Goal: Transaction & Acquisition: Book appointment/travel/reservation

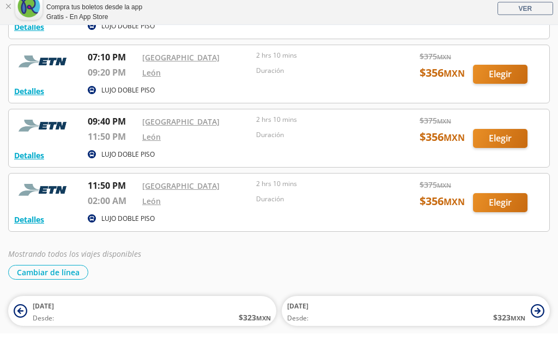
scroll to position [265, 0]
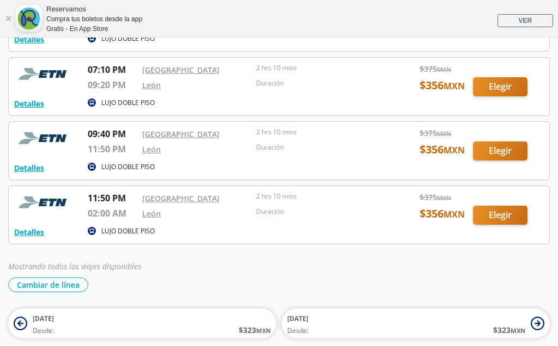
click at [57, 278] on button "Cambiar de línea" at bounding box center [48, 285] width 80 height 15
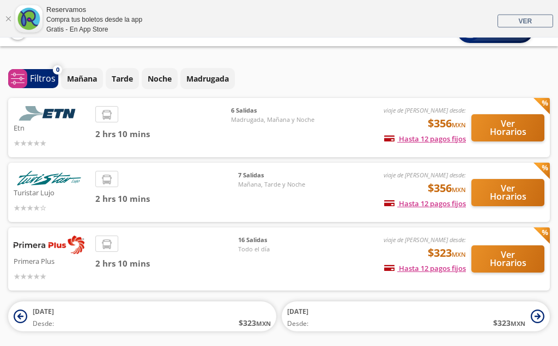
scroll to position [26, 0]
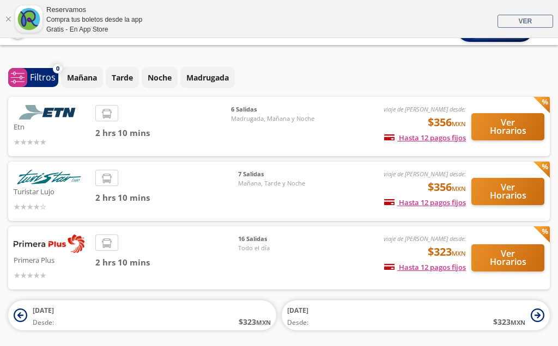
click at [503, 114] on button "Ver Horarios" at bounding box center [507, 126] width 73 height 27
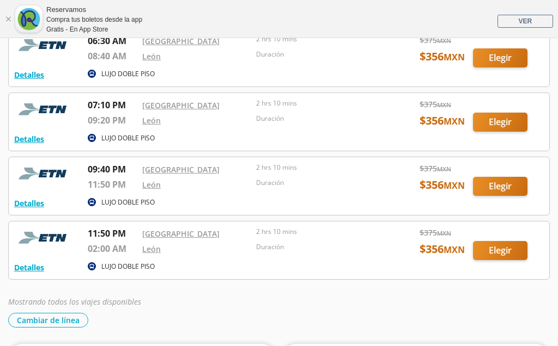
scroll to position [227, 0]
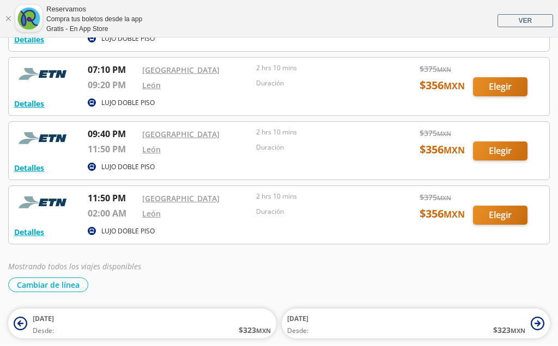
click at [44, 283] on button "Cambiar de línea" at bounding box center [48, 285] width 80 height 15
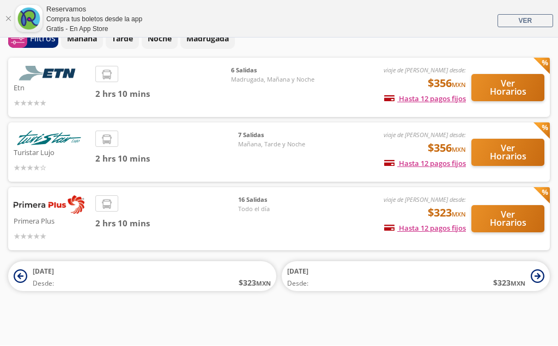
scroll to position [85, 0]
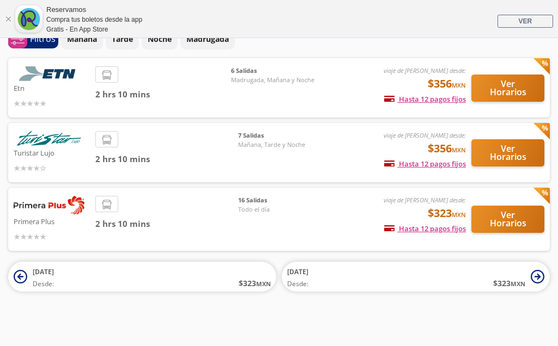
click at [498, 139] on button "Ver Horarios" at bounding box center [507, 152] width 73 height 27
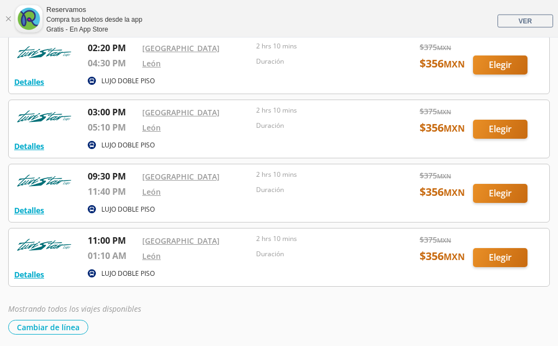
scroll to position [290, 0]
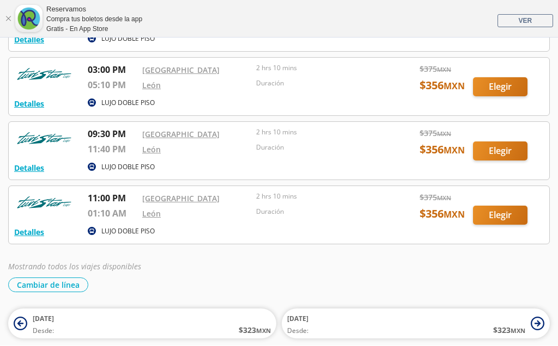
click at [54, 289] on button "Cambiar de línea" at bounding box center [48, 285] width 80 height 15
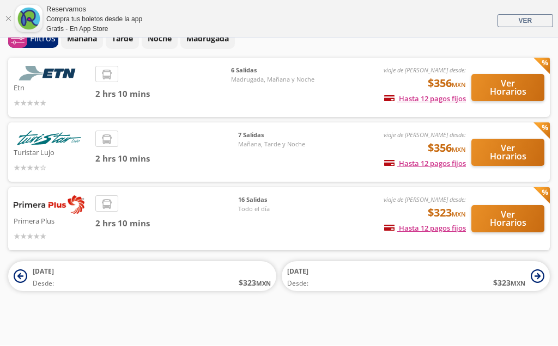
scroll to position [85, 0]
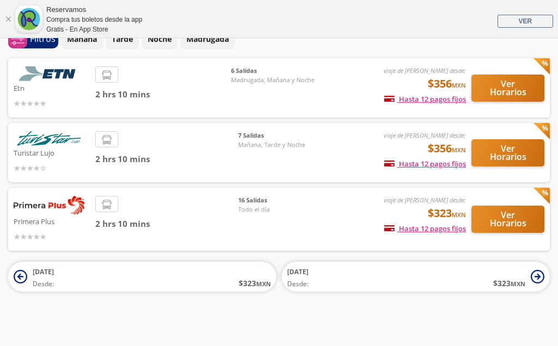
click at [40, 196] on img at bounding box center [49, 205] width 71 height 19
click at [497, 206] on button "Ver Horarios" at bounding box center [507, 219] width 73 height 27
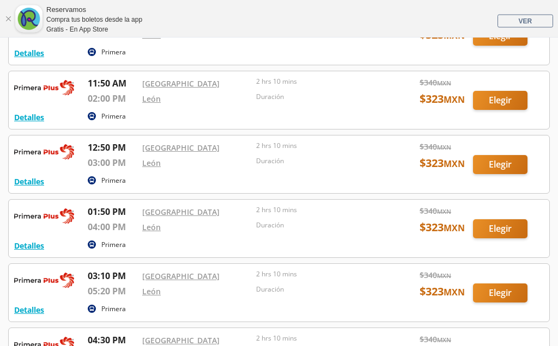
scroll to position [445, 0]
click at [494, 163] on div at bounding box center [279, 165] width 540 height 58
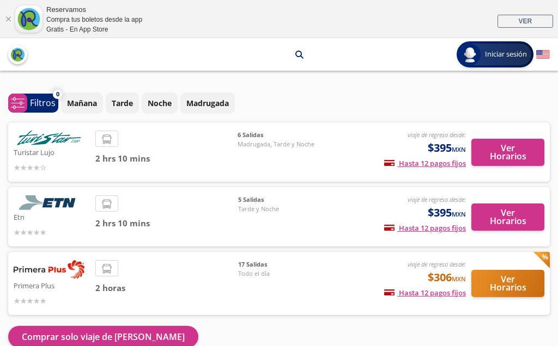
click at [47, 260] on img at bounding box center [49, 269] width 71 height 19
click at [504, 270] on button "Ver Horarios" at bounding box center [507, 283] width 73 height 27
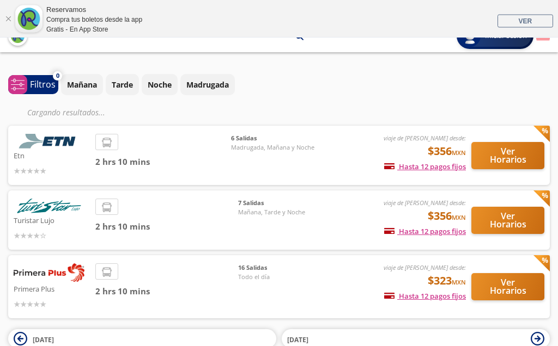
scroll to position [19, 0]
click at [503, 142] on button "Ver Horarios" at bounding box center [507, 155] width 73 height 27
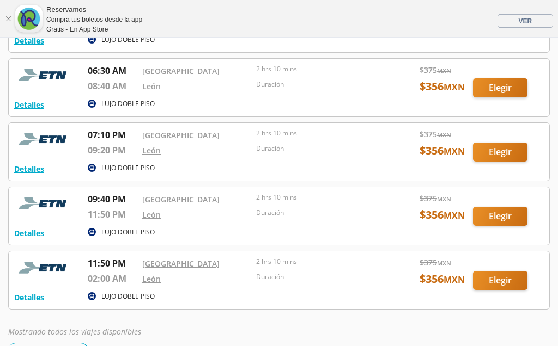
scroll to position [200, 0]
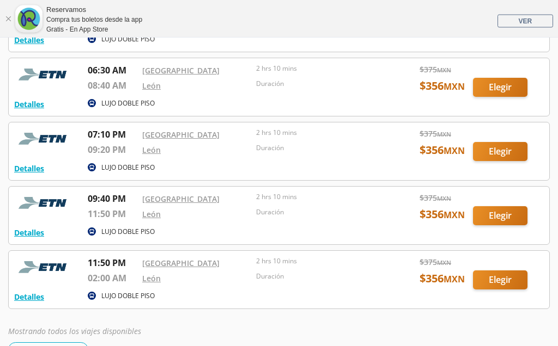
click at [374, 176] on div at bounding box center [279, 152] width 540 height 58
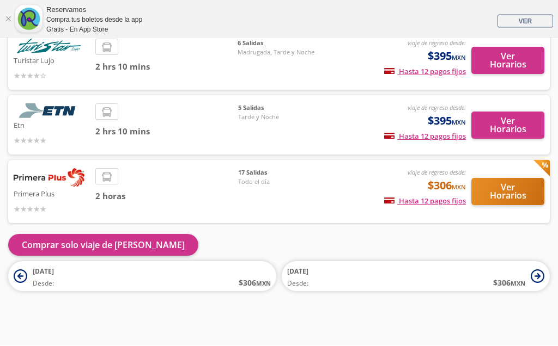
scroll to position [38, 0]
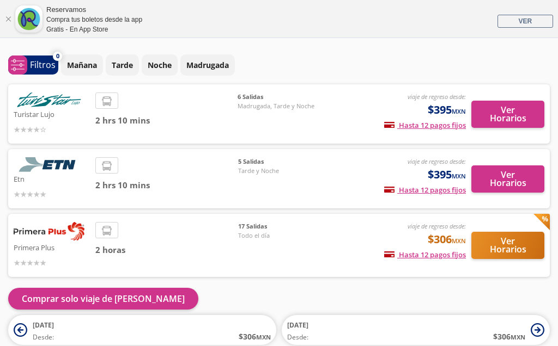
click at [508, 101] on button "Ver Horarios" at bounding box center [507, 114] width 73 height 27
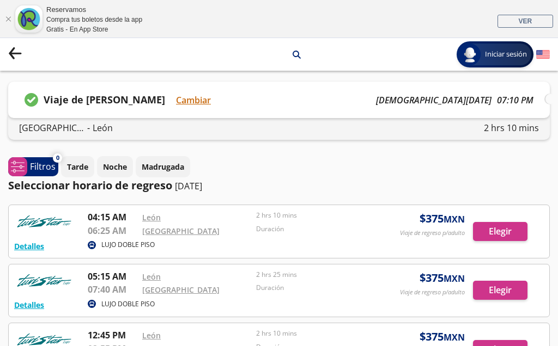
click at [86, 99] on p "Viaje de [PERSON_NAME]" at bounding box center [104, 100] width 121 height 15
click at [198, 101] on button "Cambiar" at bounding box center [193, 100] width 35 height 13
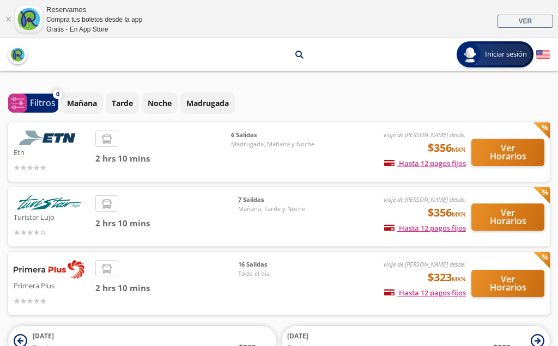
click at [504, 204] on button "Ver Horarios" at bounding box center [507, 217] width 73 height 27
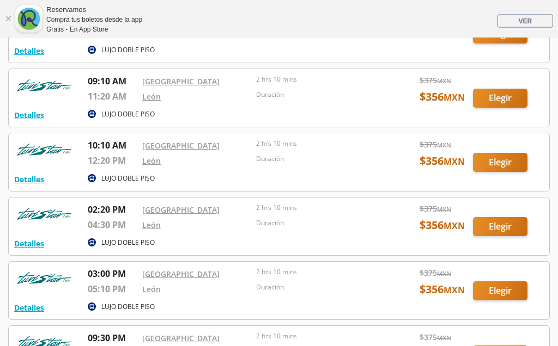
scroll to position [126, 0]
click at [492, 224] on div at bounding box center [279, 227] width 540 height 58
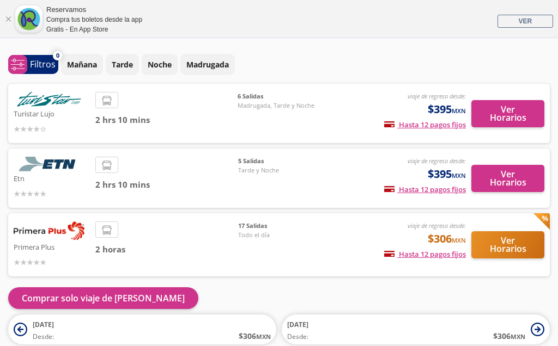
scroll to position [38, 0]
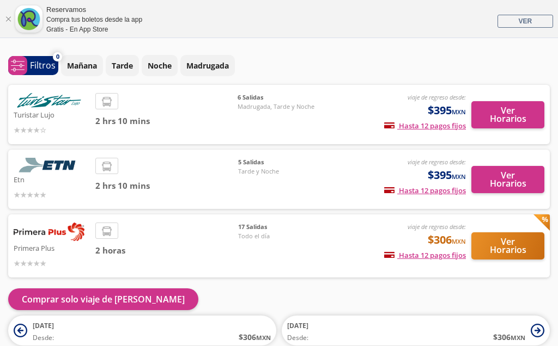
click at [511, 101] on button "Ver Horarios" at bounding box center [507, 114] width 73 height 27
